Goal: Task Accomplishment & Management: Use online tool/utility

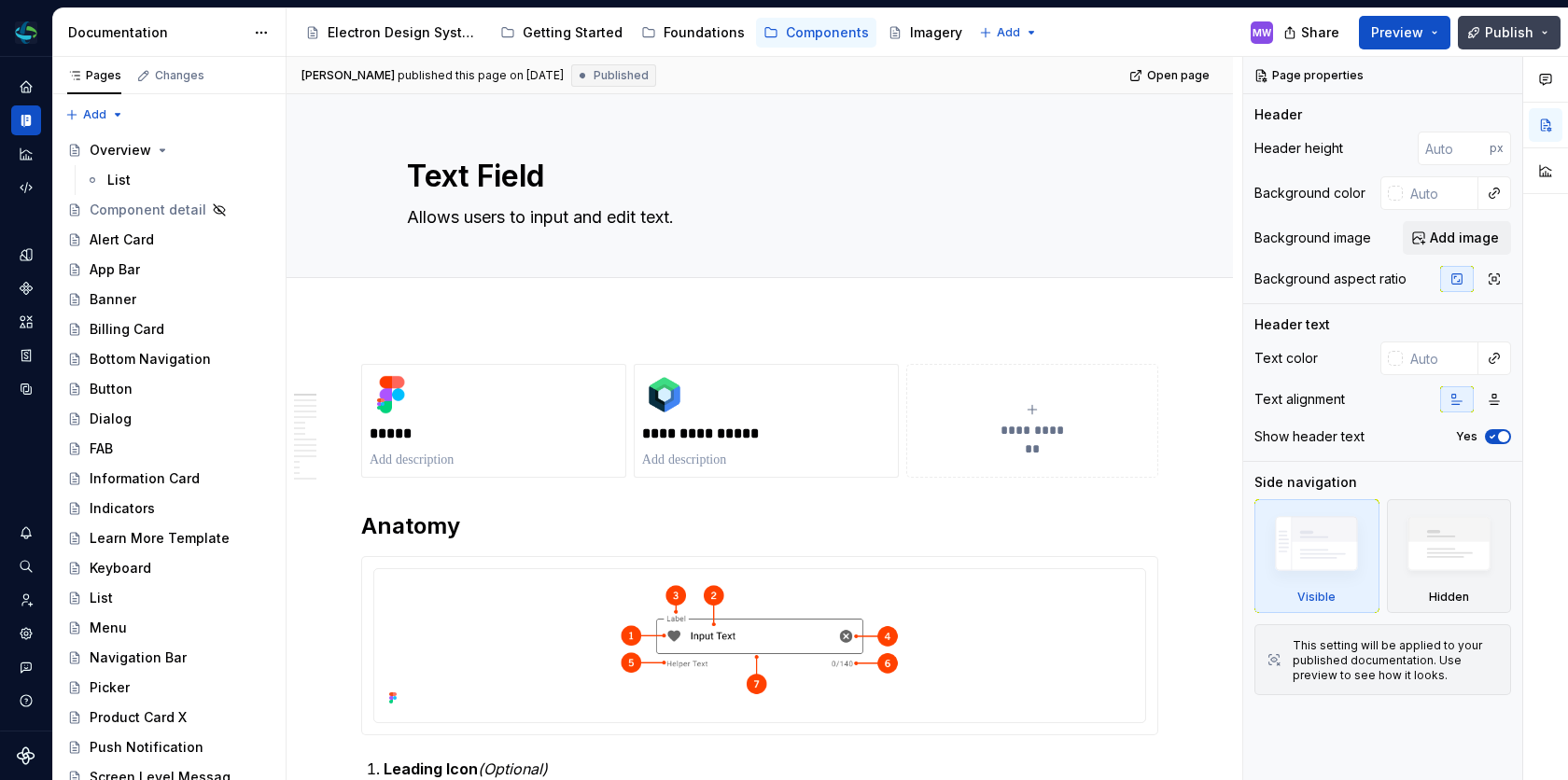
click at [1509, 23] on span "Publish" at bounding box center [1509, 33] width 49 height 19
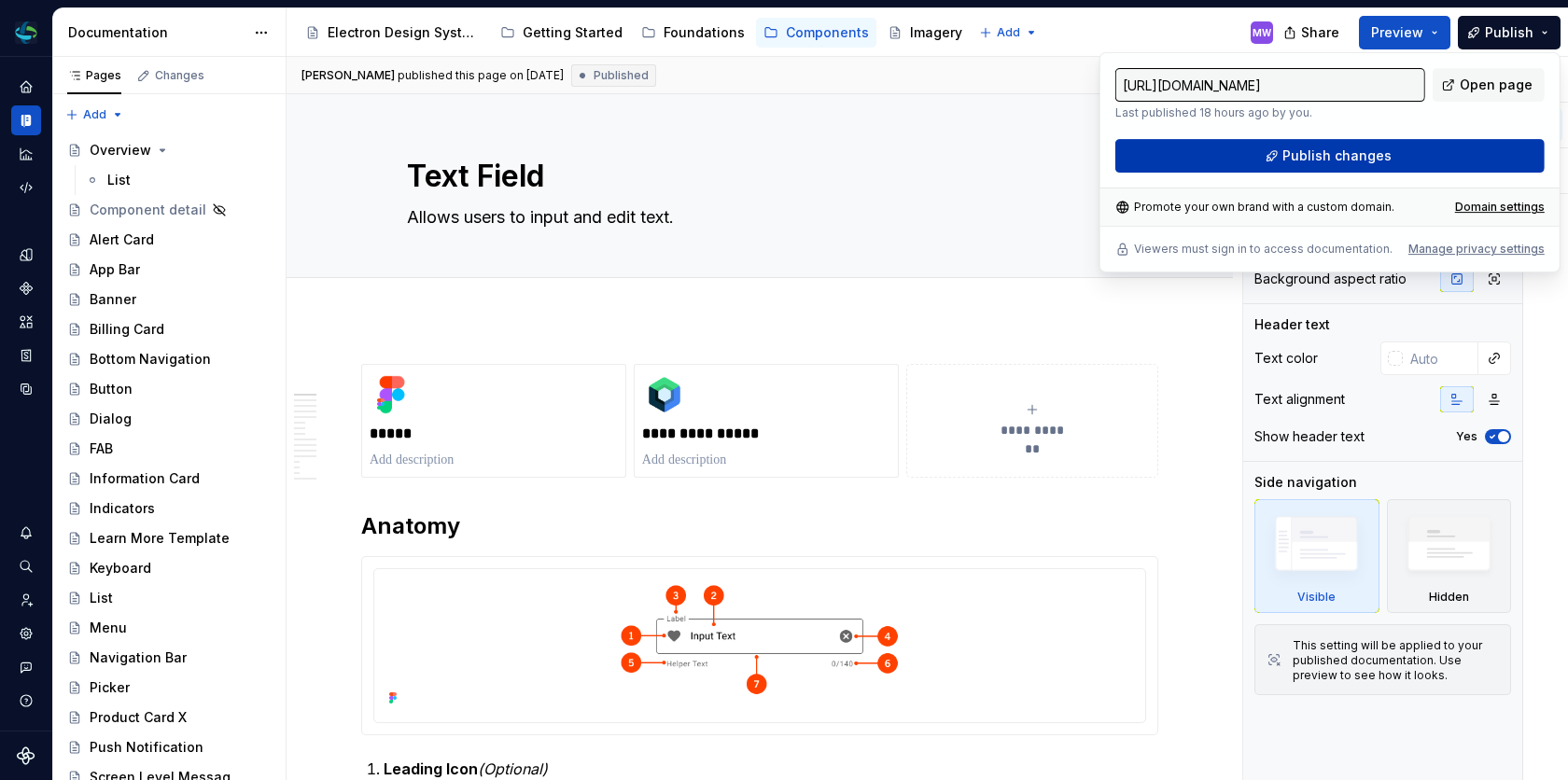
click at [1375, 155] on span "Publish changes" at bounding box center [1337, 156] width 109 height 19
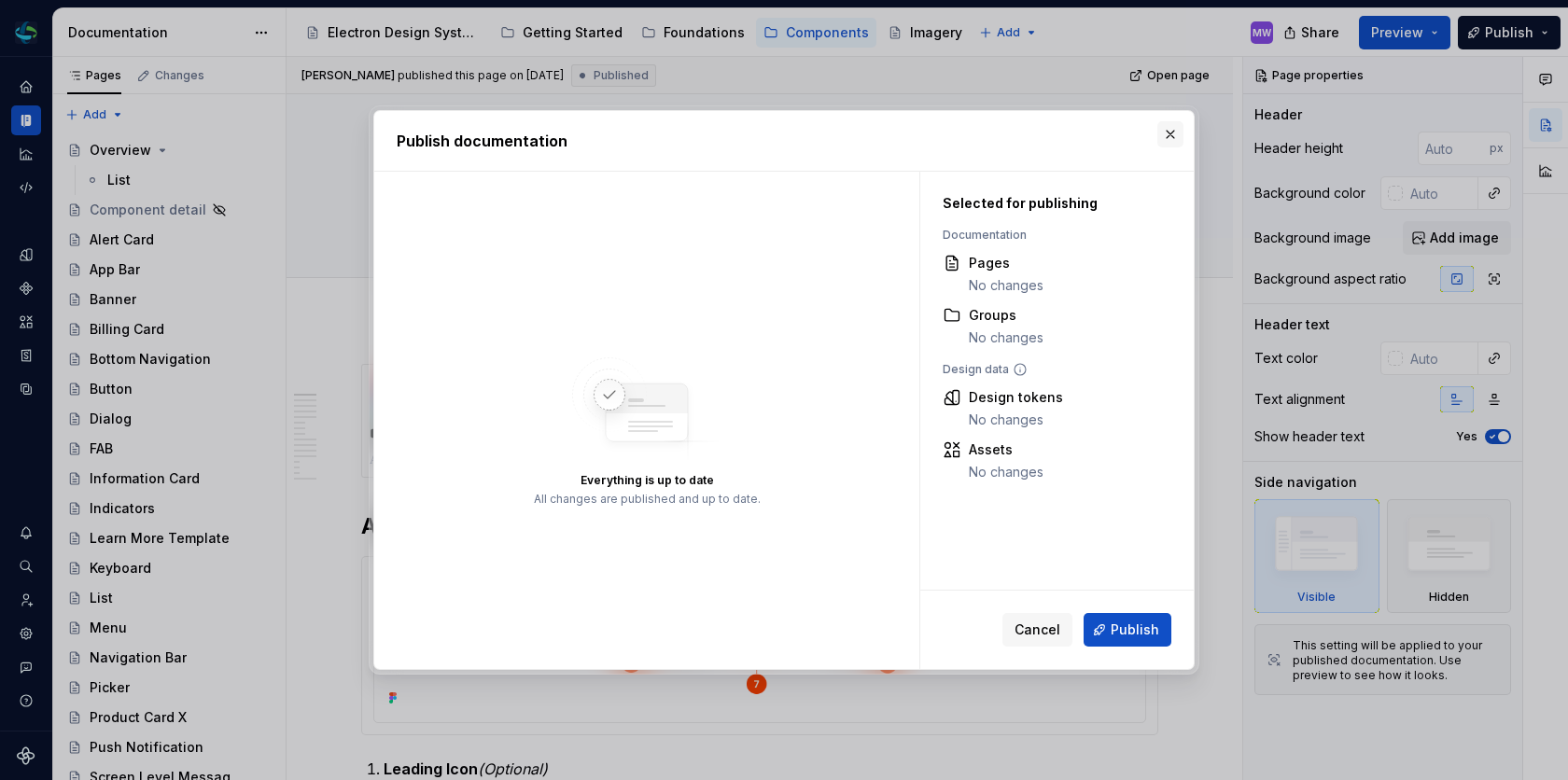
click at [1173, 134] on button "button" at bounding box center [1170, 135] width 26 height 26
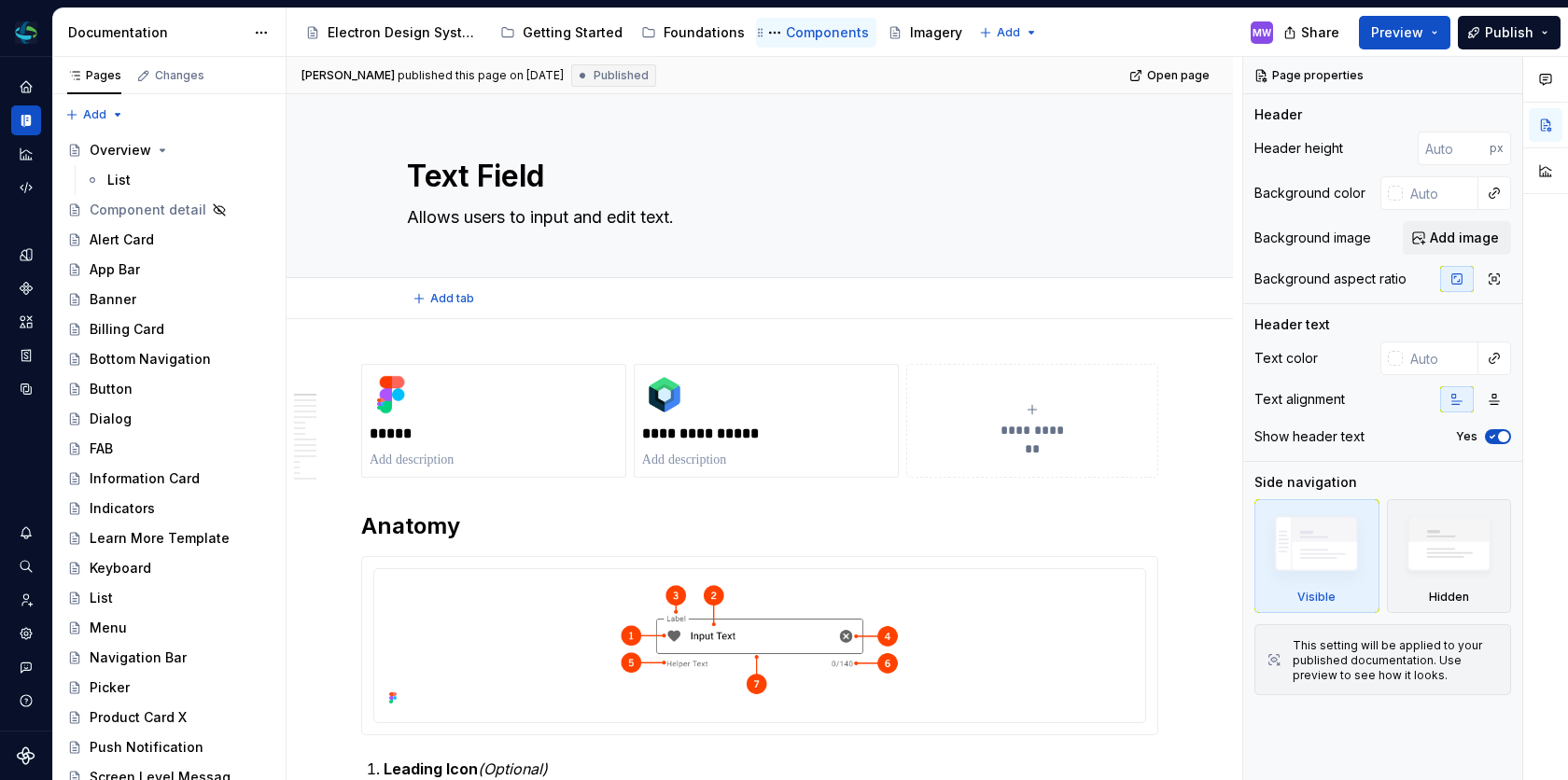
type textarea "*"
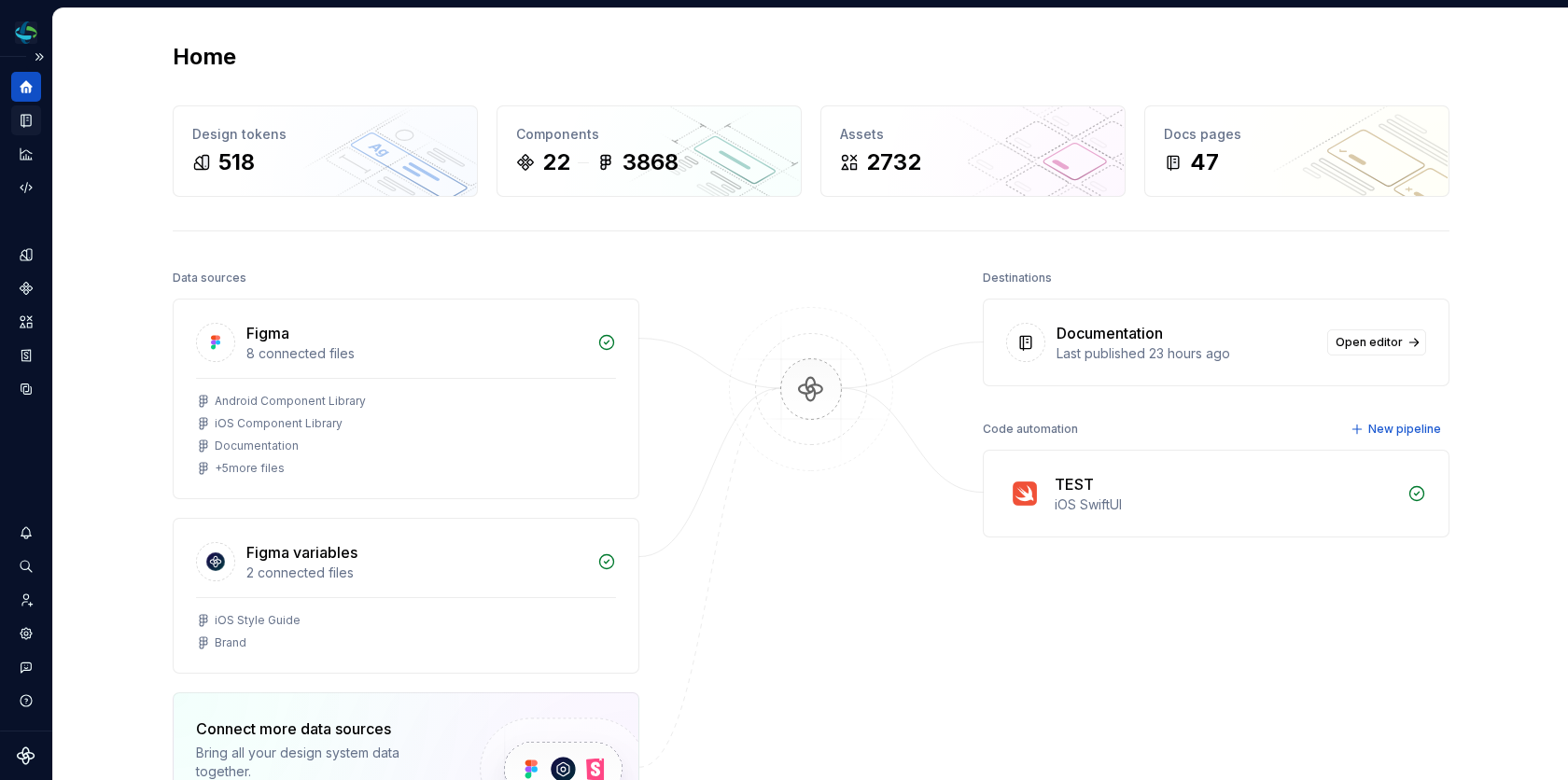
click at [27, 122] on icon "Documentation" at bounding box center [28, 121] width 7 height 10
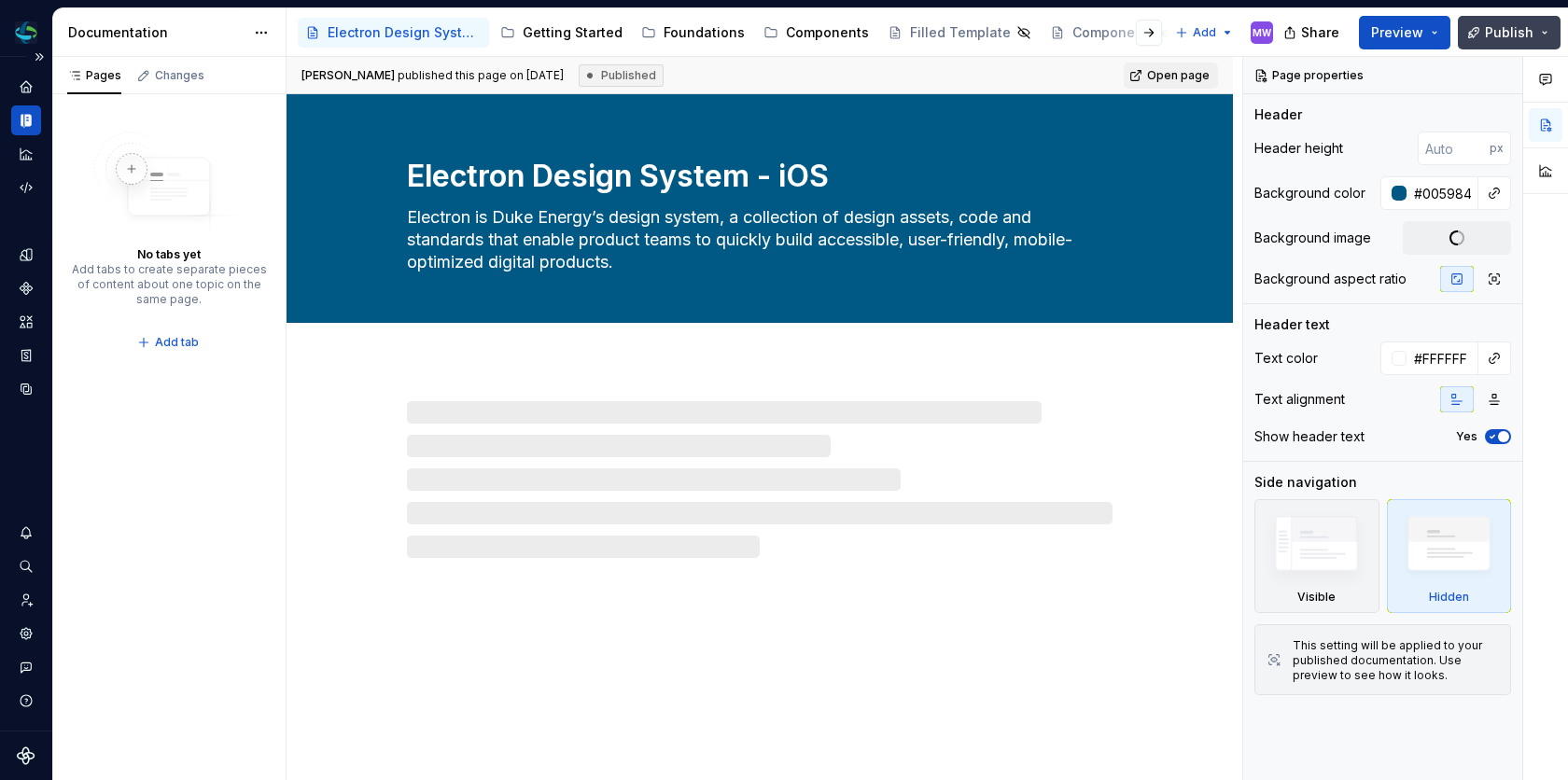
click at [1515, 19] on button "Publish" at bounding box center [1509, 33] width 103 height 34
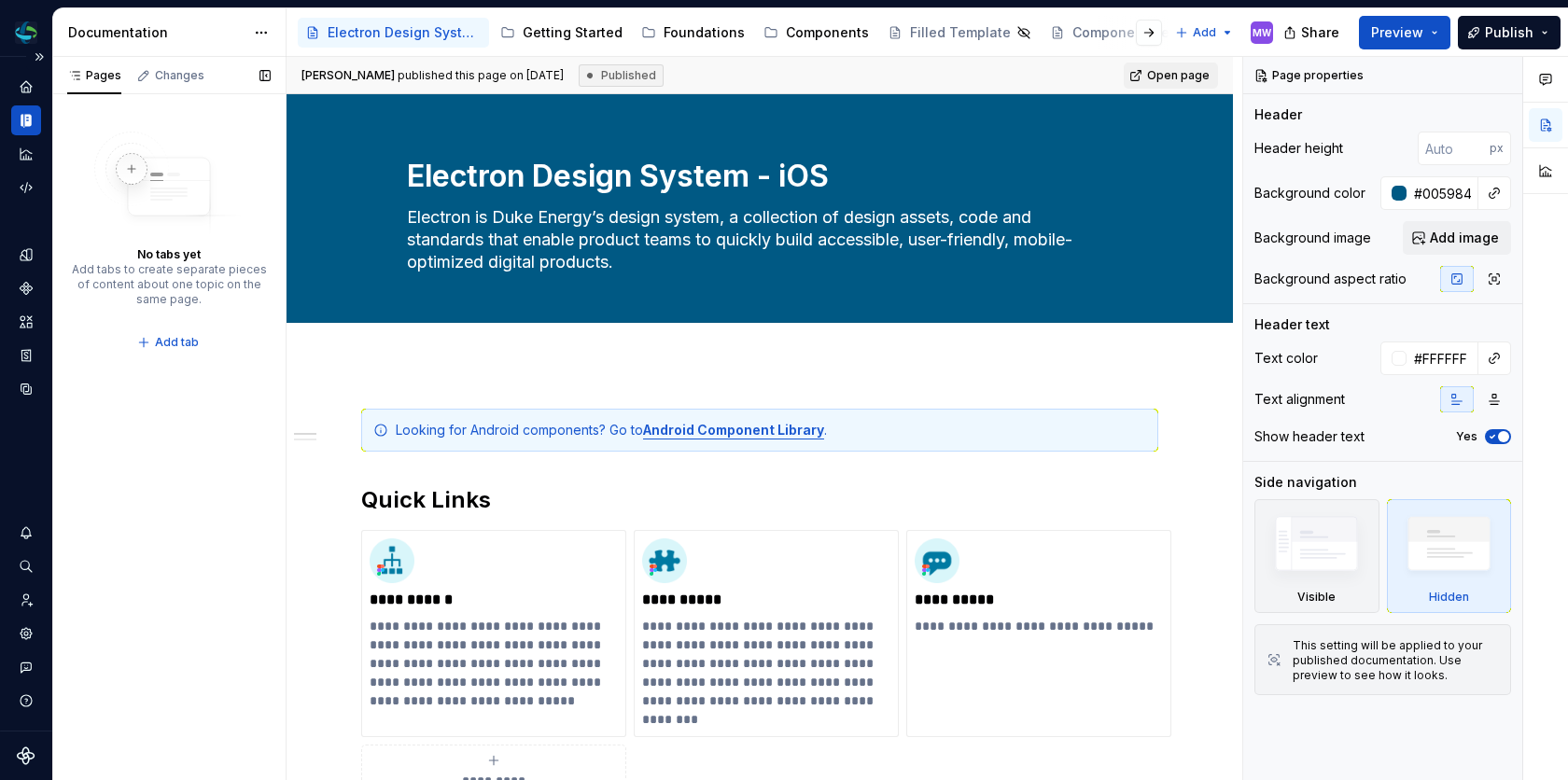
click at [246, 568] on div "Pages Changes No tabs yet Add tabs to create separate pieces of content about o…" at bounding box center [168, 419] width 233 height 724
type textarea "*"
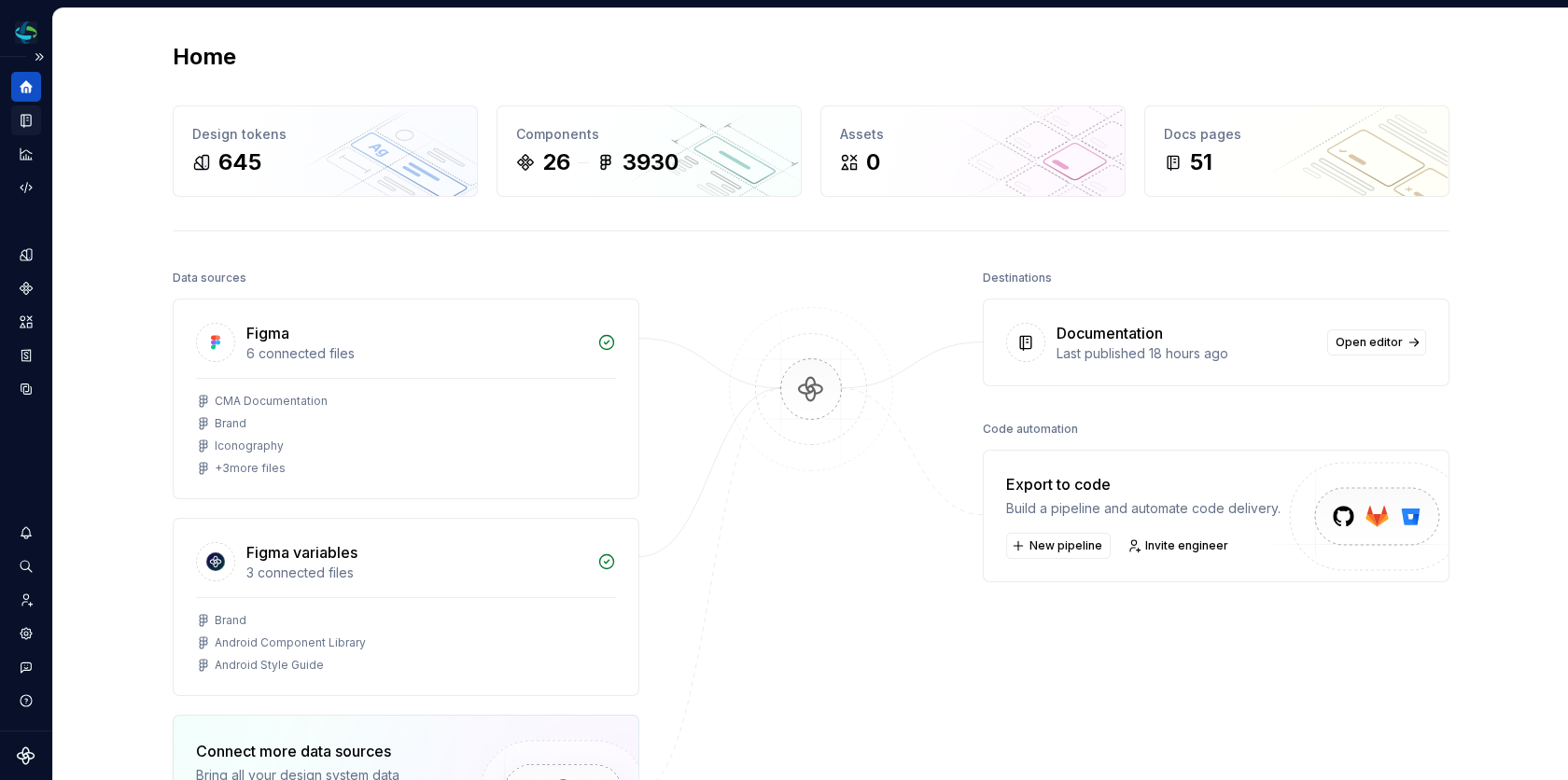
click at [32, 117] on icon "Documentation" at bounding box center [26, 121] width 17 height 17
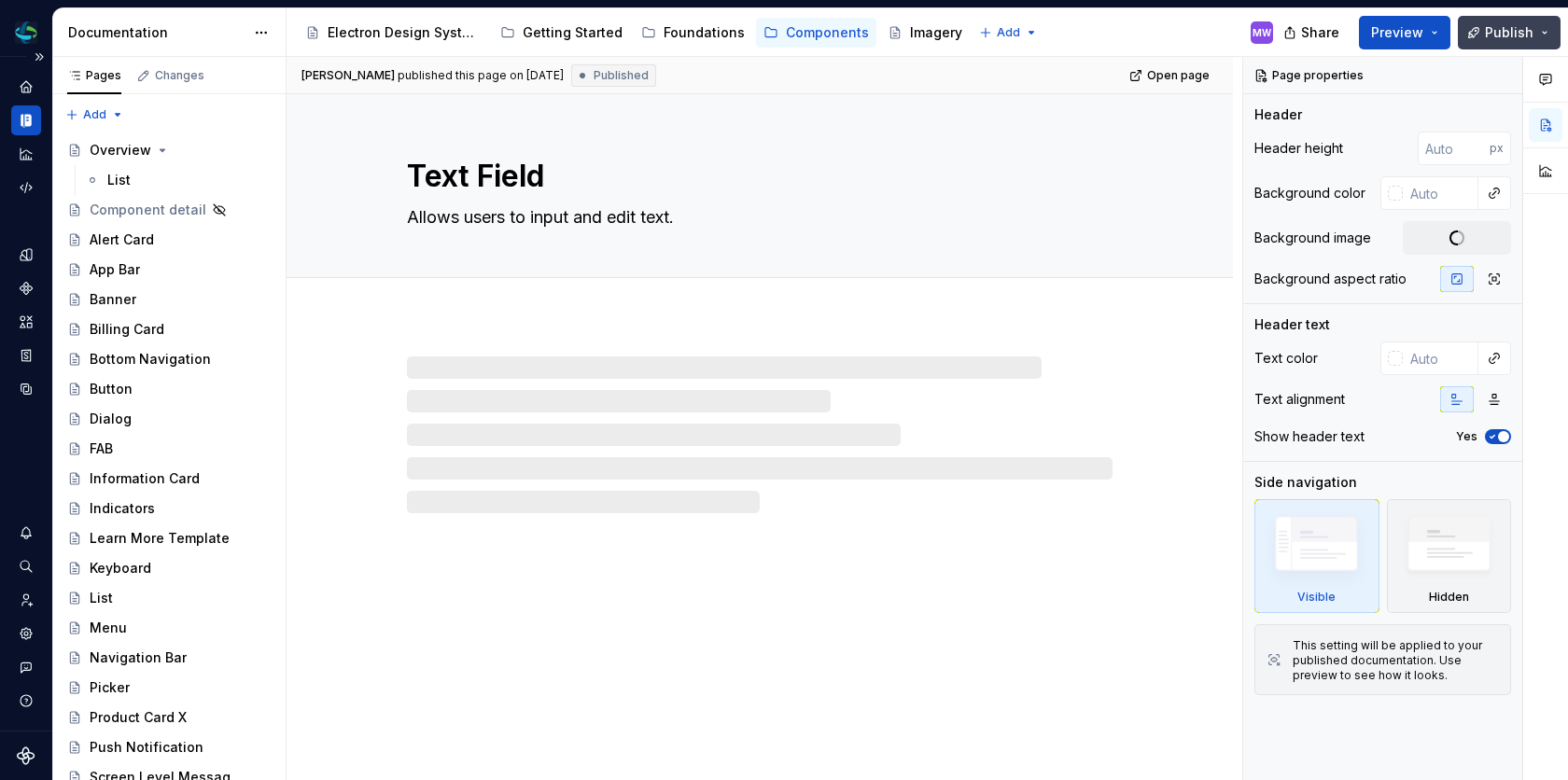
click at [1411, 21] on button "Publish" at bounding box center [1509, 33] width 103 height 34
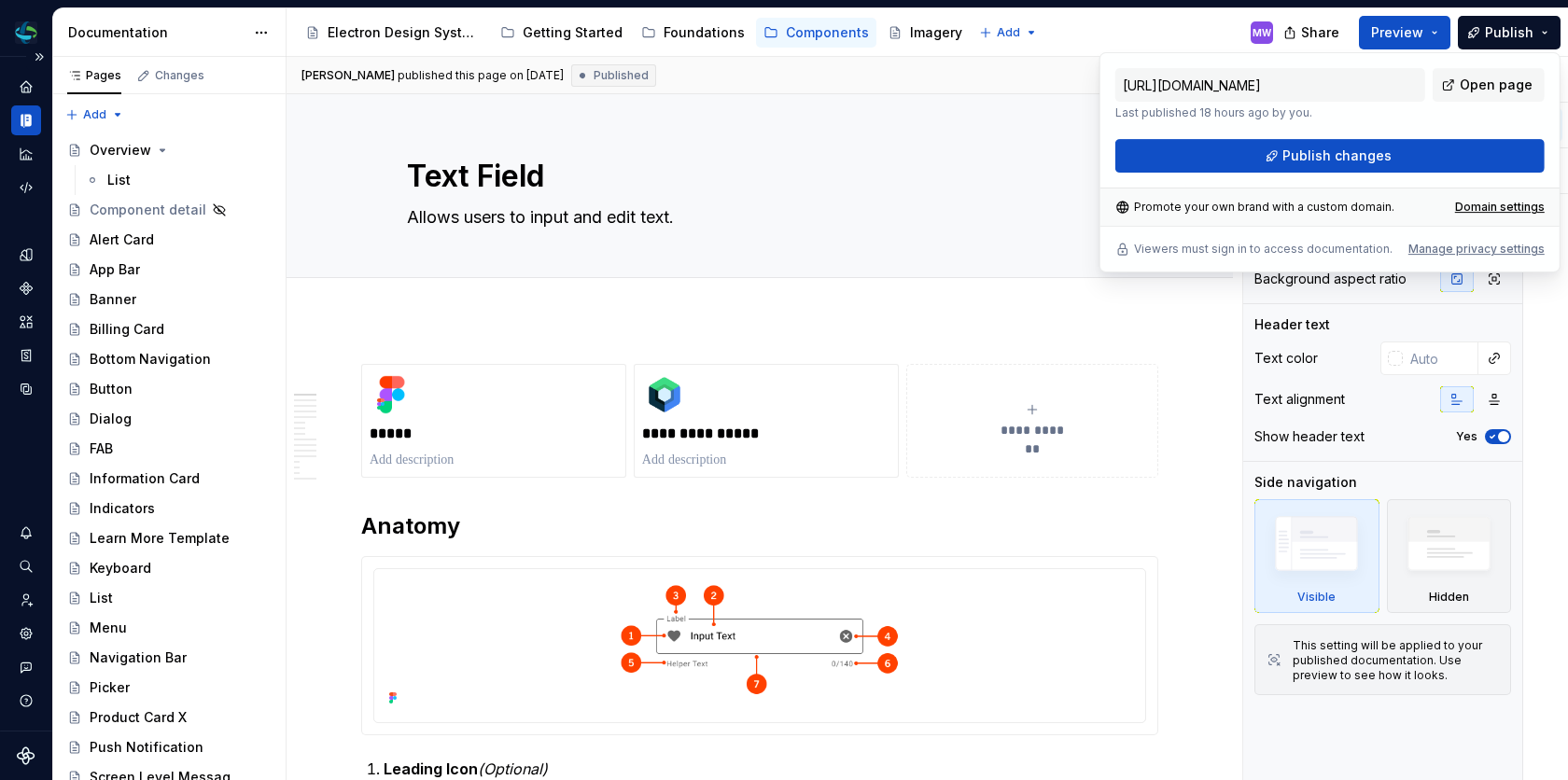
type textarea "*"
